Goal: Task Accomplishment & Management: Manage account settings

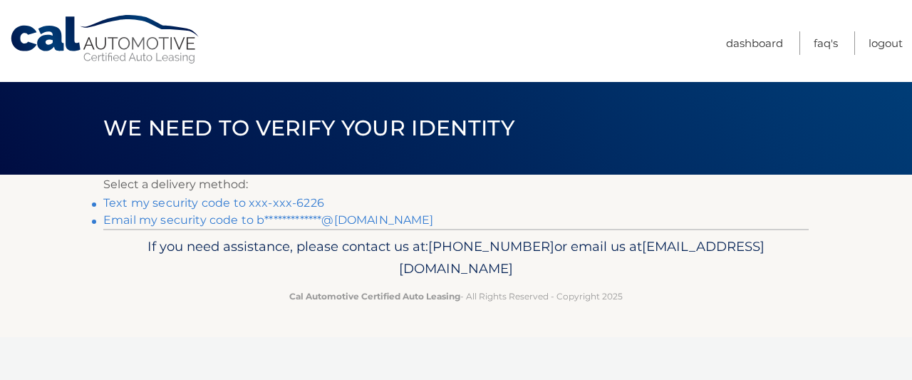
click at [185, 202] on link "Text my security code to xxx-xxx-6226" at bounding box center [213, 203] width 221 height 14
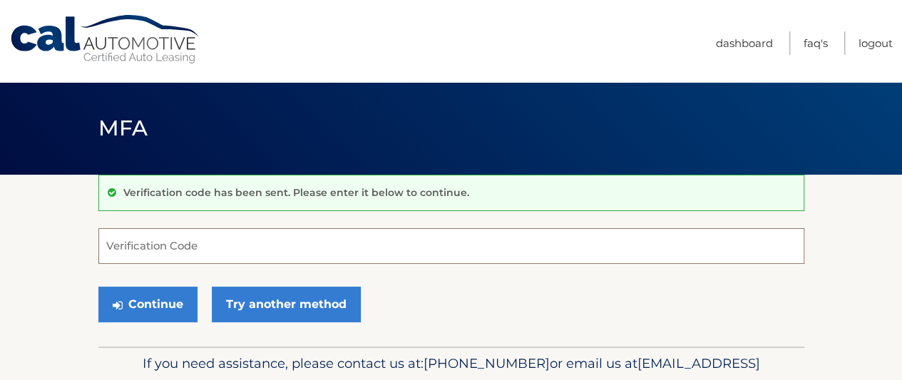
click at [144, 247] on input "Verification Code" at bounding box center [451, 246] width 706 height 36
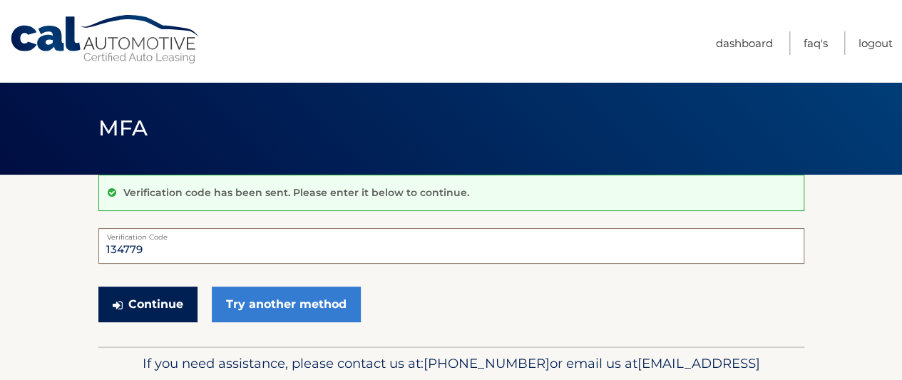
type input "134779"
click at [164, 301] on button "Continue" at bounding box center [147, 305] width 99 height 36
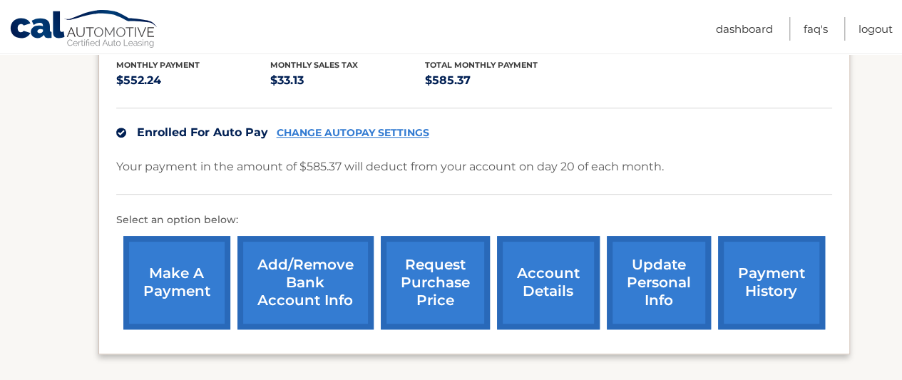
scroll to position [356, 0]
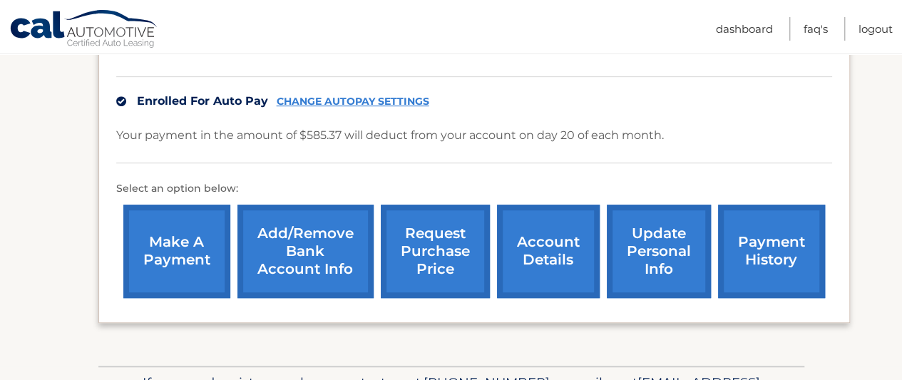
click at [532, 254] on link "account details" at bounding box center [548, 251] width 103 height 93
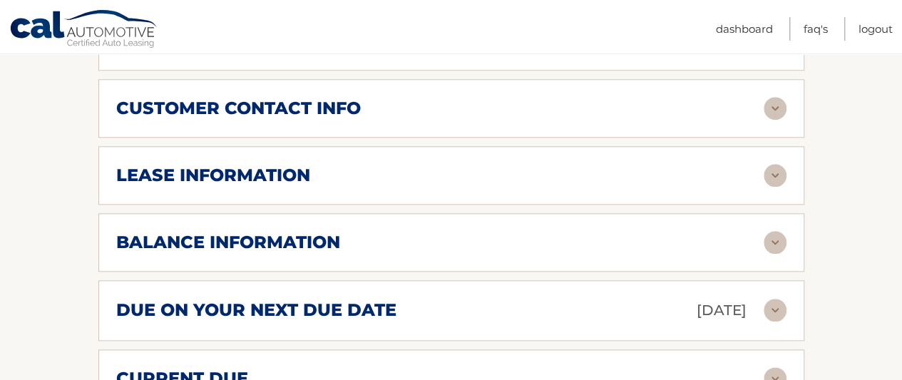
scroll to position [713, 0]
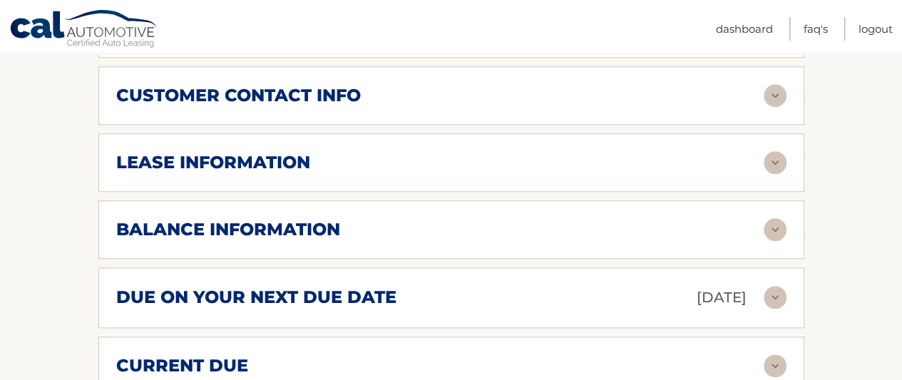
click at [777, 160] on img at bounding box center [774, 162] width 23 height 23
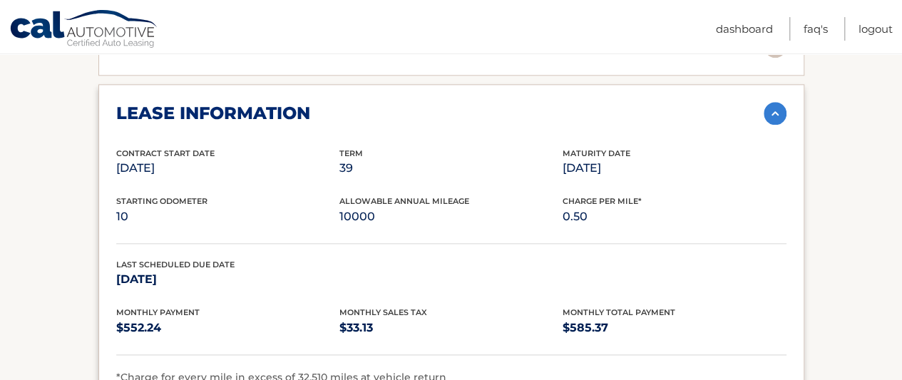
scroll to position [784, 0]
